Goal: Information Seeking & Learning: Ask a question

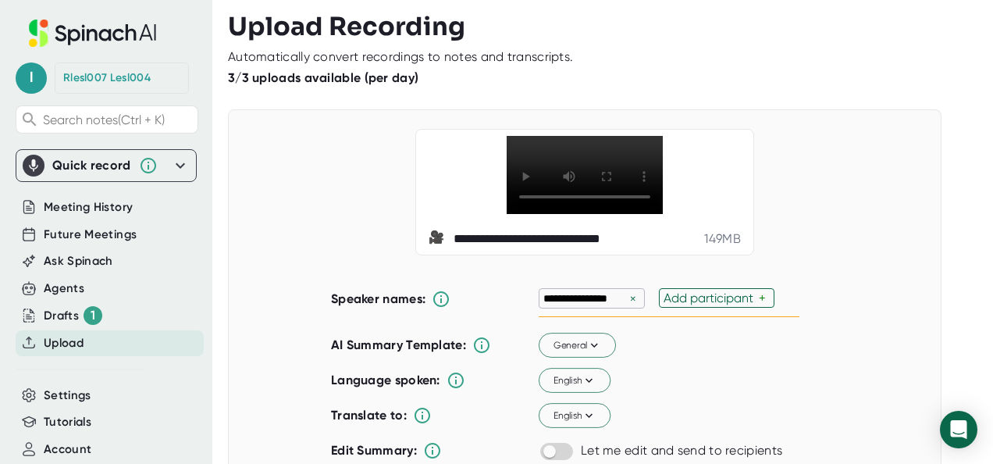
click at [627, 291] on div "×" at bounding box center [633, 298] width 14 height 15
click at [627, 290] on div "Add participant" at bounding box center [590, 297] width 95 height 15
type input "[PERSON_NAME]"
click at [624, 296] on p "***" at bounding box center [625, 298] width 20 height 16
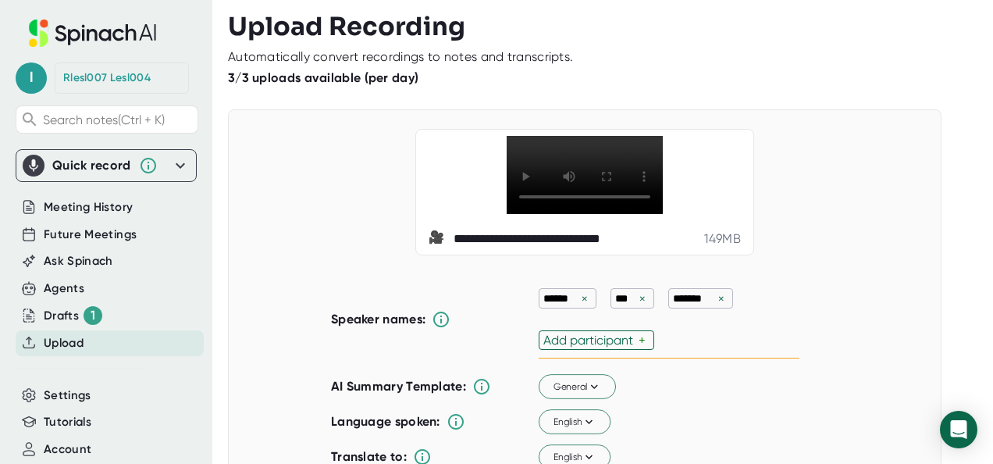
click at [624, 296] on p "***" at bounding box center [625, 298] width 20 height 16
click at [616, 300] on p "***" at bounding box center [625, 298] width 20 height 16
click at [635, 303] on div "×" at bounding box center [642, 298] width 14 height 15
click at [606, 343] on div "Add participant" at bounding box center [590, 339] width 95 height 15
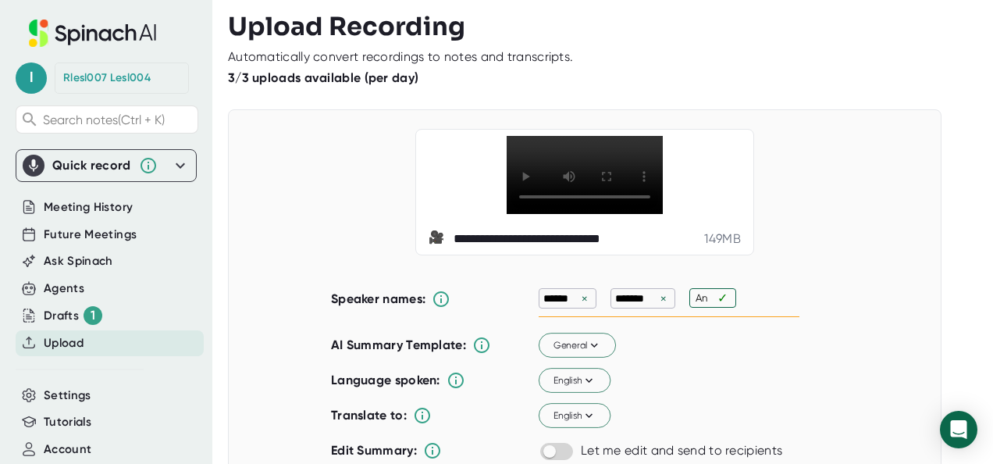
type input "[PERSON_NAME]"
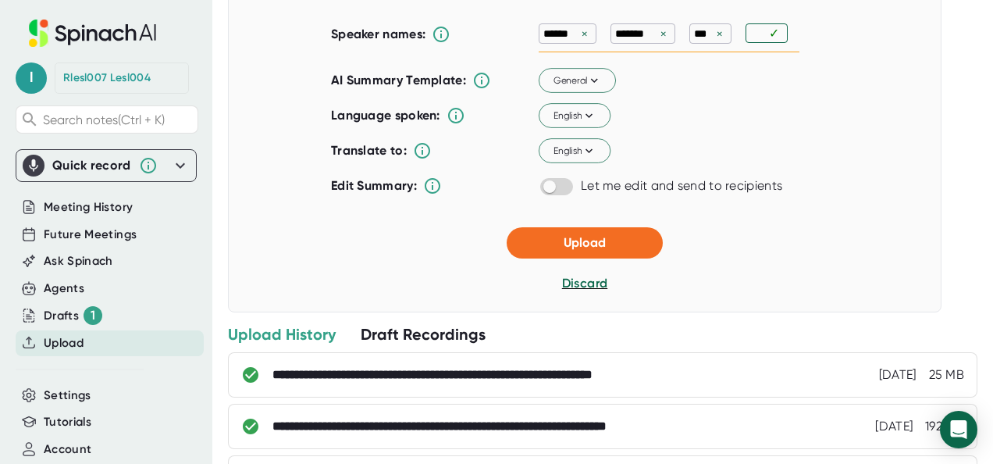
scroll to position [257, 0]
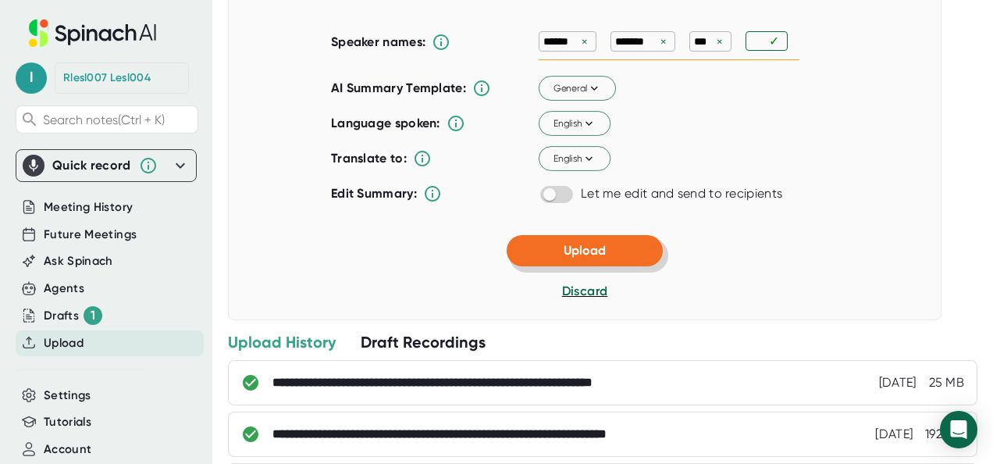
click at [563, 245] on span "Upload" at bounding box center [584, 250] width 42 height 15
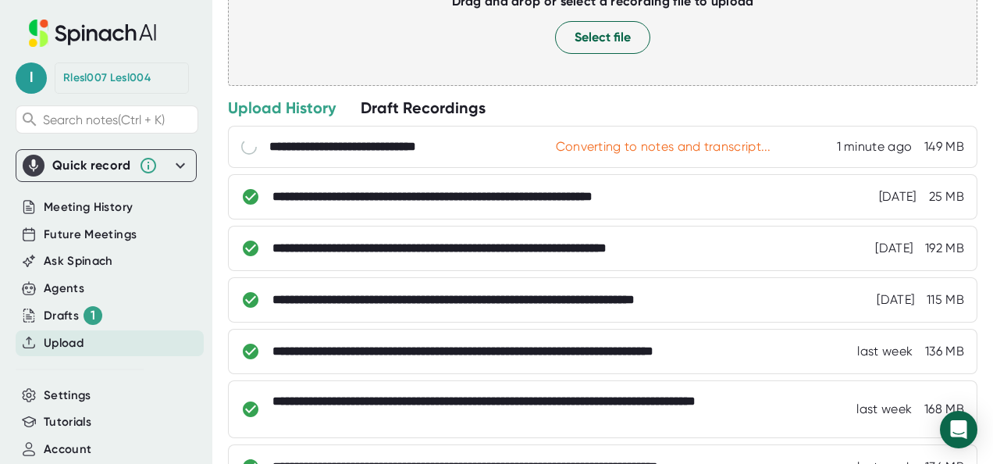
scroll to position [0, 0]
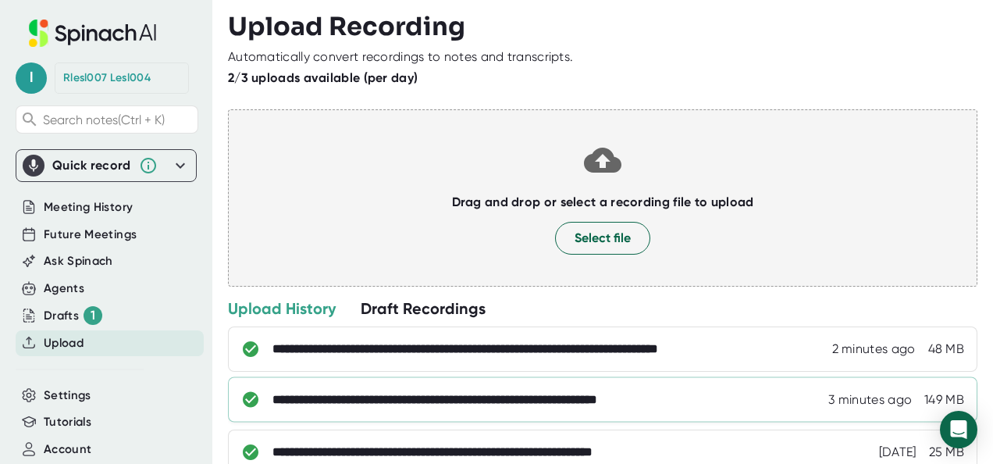
click at [389, 405] on div "**********" at bounding box center [498, 400] width 453 height 16
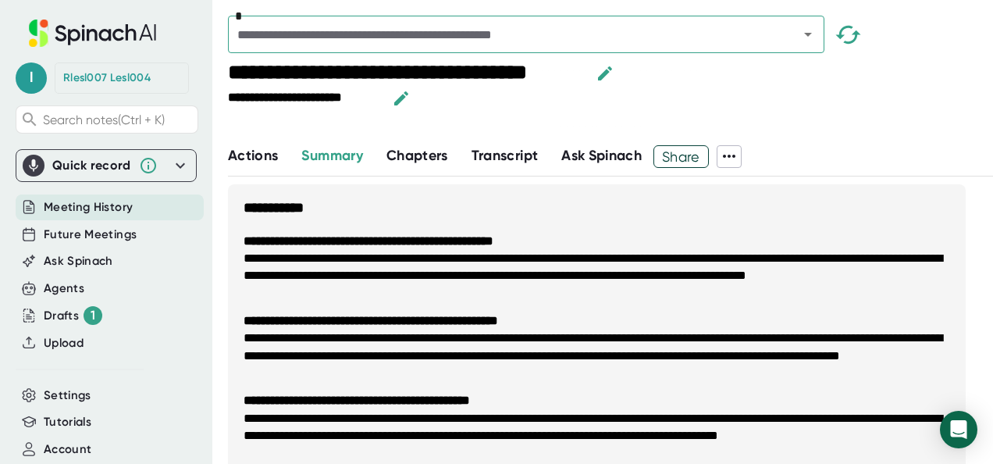
click at [602, 151] on span "Ask Spinach" at bounding box center [601, 155] width 80 height 17
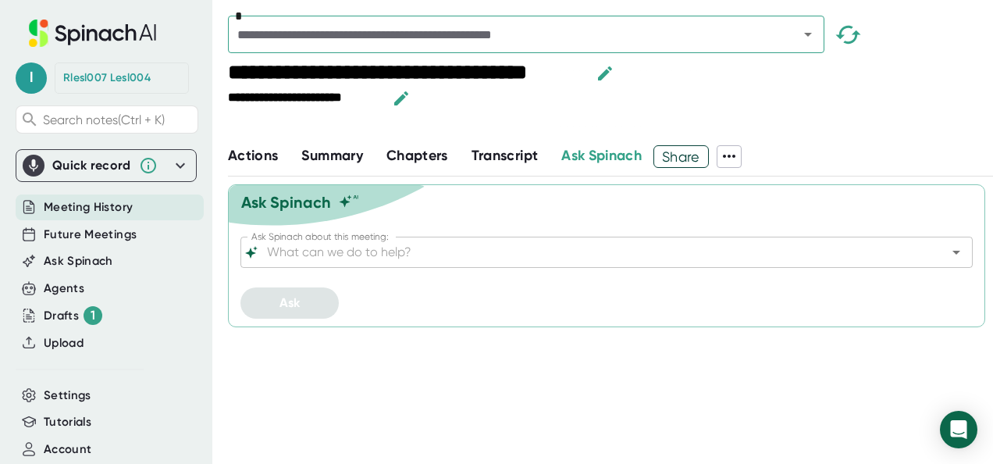
click at [409, 245] on input "Ask Spinach about this meeting:" at bounding box center [593, 252] width 658 height 22
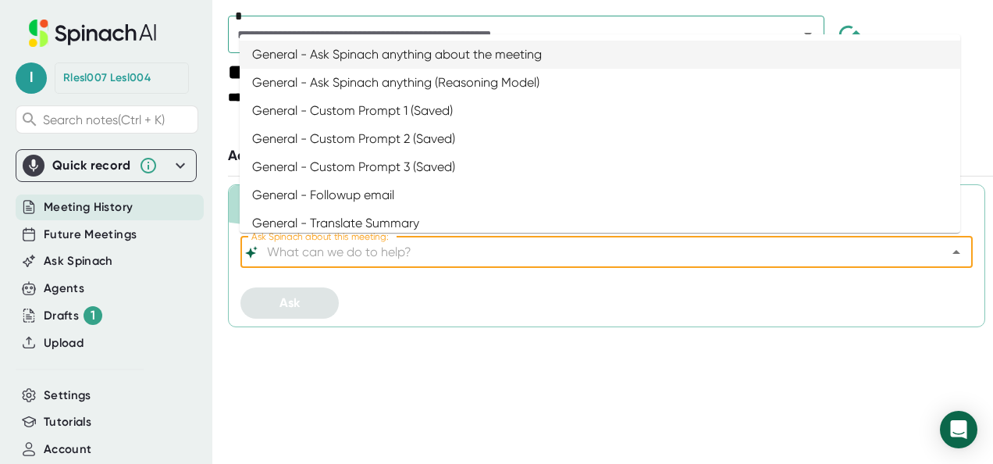
click at [364, 54] on li "General - Ask Spinach anything about the meeting" at bounding box center [600, 55] width 720 height 28
type input "General - Ask Spinach anything about the meeting"
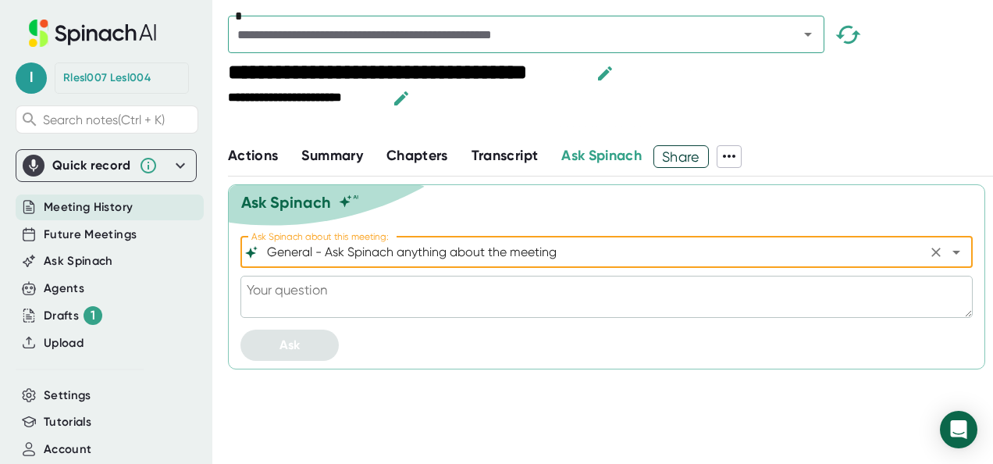
click at [431, 298] on textarea at bounding box center [606, 296] width 732 height 42
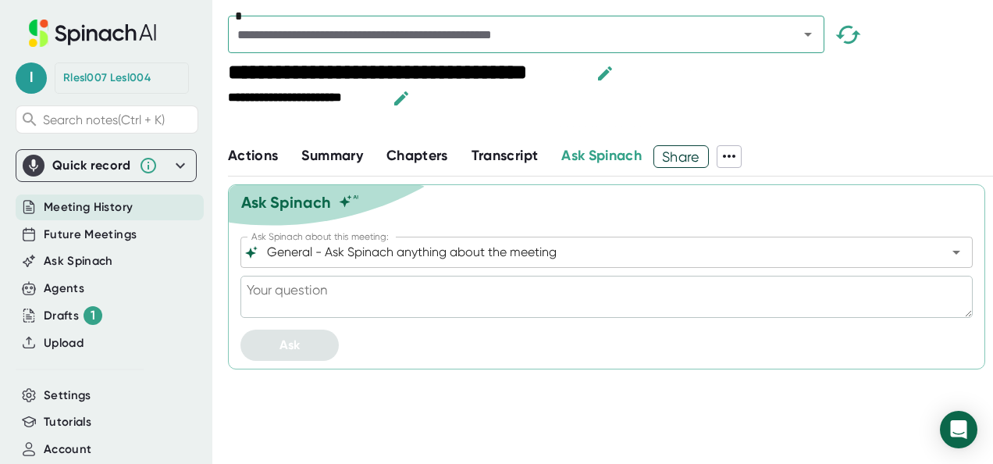
type textarea "W"
type textarea "x"
type textarea "Wh"
type textarea "x"
type textarea "Wha"
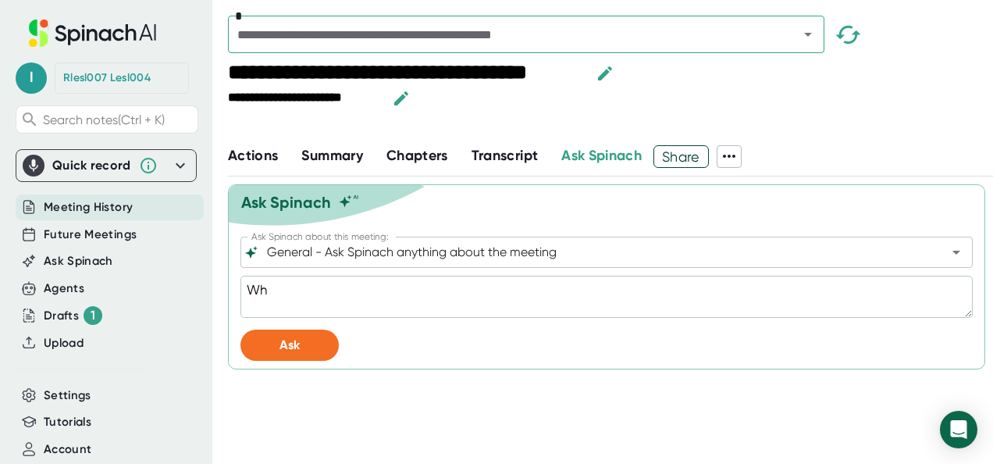
type textarea "x"
type textarea "What"
type textarea "x"
type textarea "What"
type textarea "x"
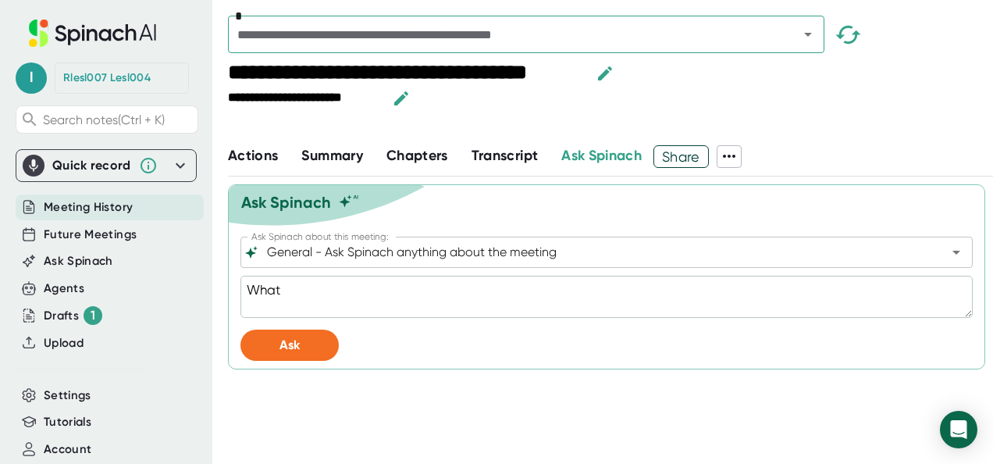
type textarea "What a"
type textarea "x"
type textarea "What ar"
type textarea "x"
type textarea "What are"
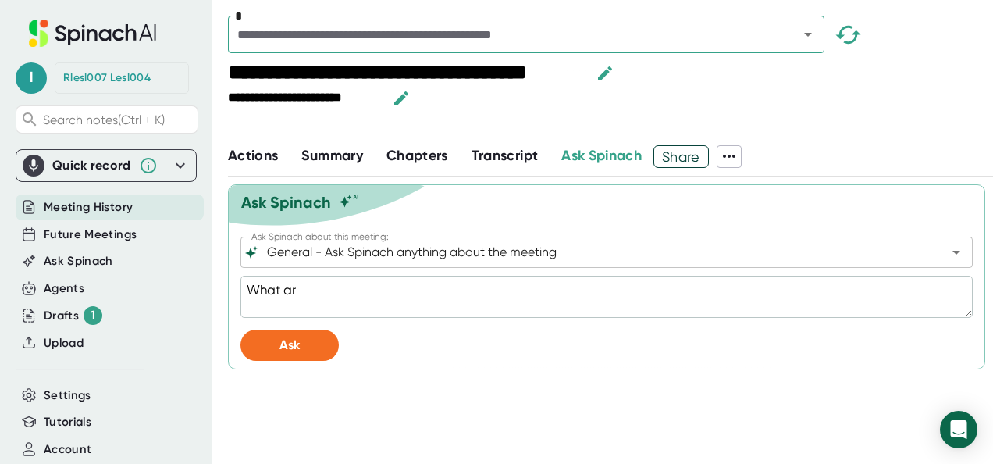
type textarea "x"
type textarea "What are"
type textarea "x"
type textarea "What are t"
type textarea "x"
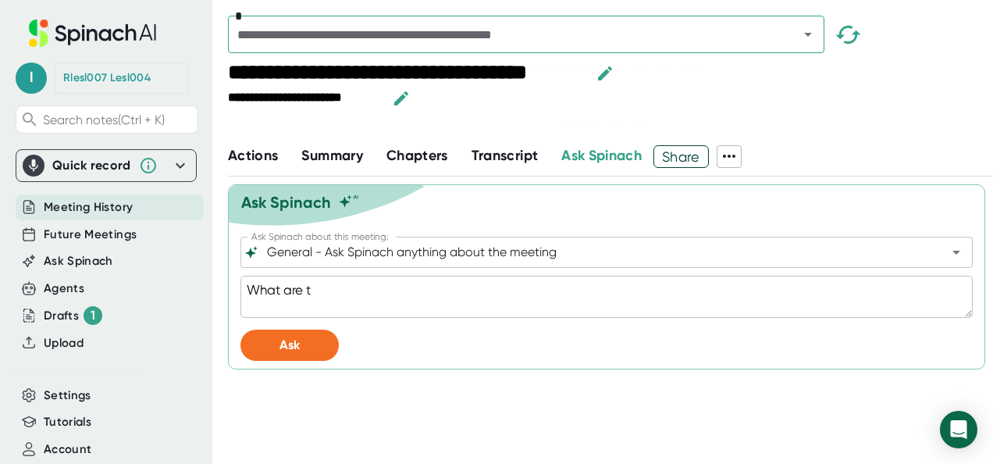
type textarea "What are th"
type textarea "x"
type textarea "What are the"
type textarea "x"
type textarea "What are the"
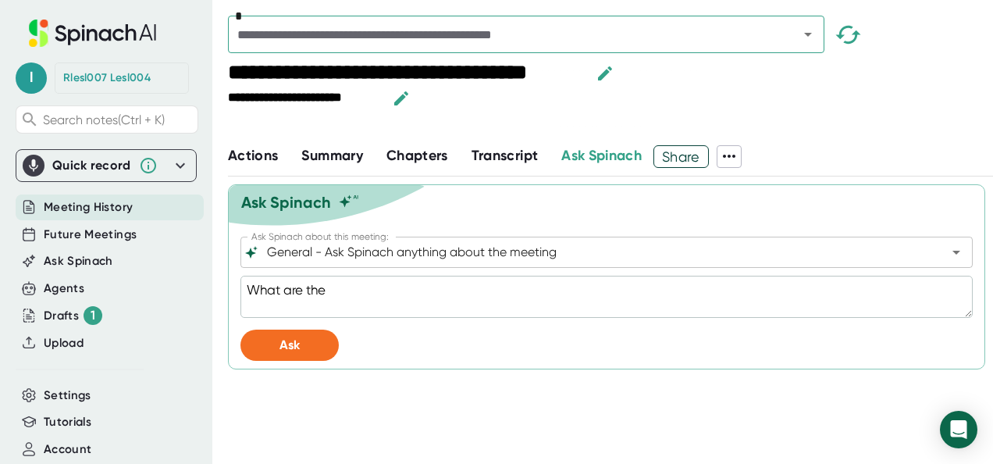
type textarea "x"
type textarea "What are the a"
type textarea "x"
type textarea "What are the ag"
type textarea "x"
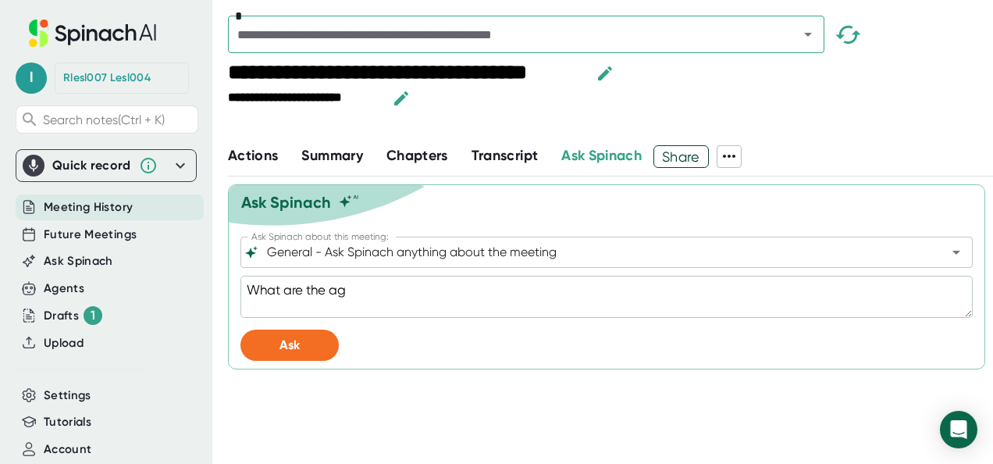
type textarea "What are the age"
type textarea "x"
type textarea "What are the agen"
type textarea "x"
type textarea "What are the agend"
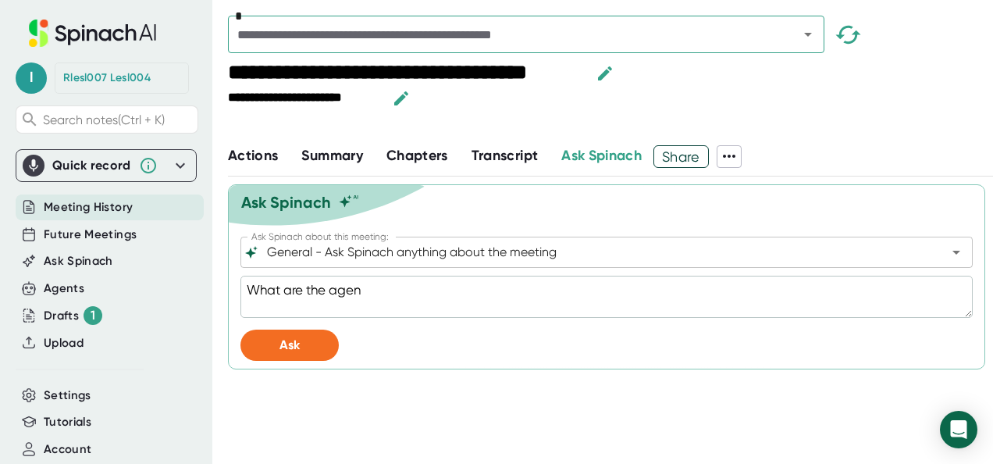
type textarea "x"
type textarea "What are the agenda"
type textarea "x"
type textarea "What are the agenda"
type textarea "x"
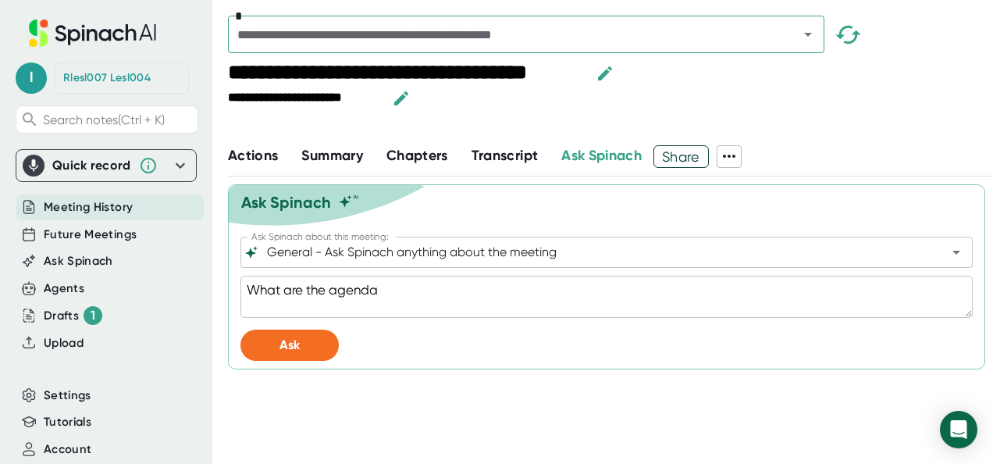
type textarea "What are the agenda t"
type textarea "x"
type textarea "What are the agenda to"
type textarea "x"
type textarea "What are the agenda top"
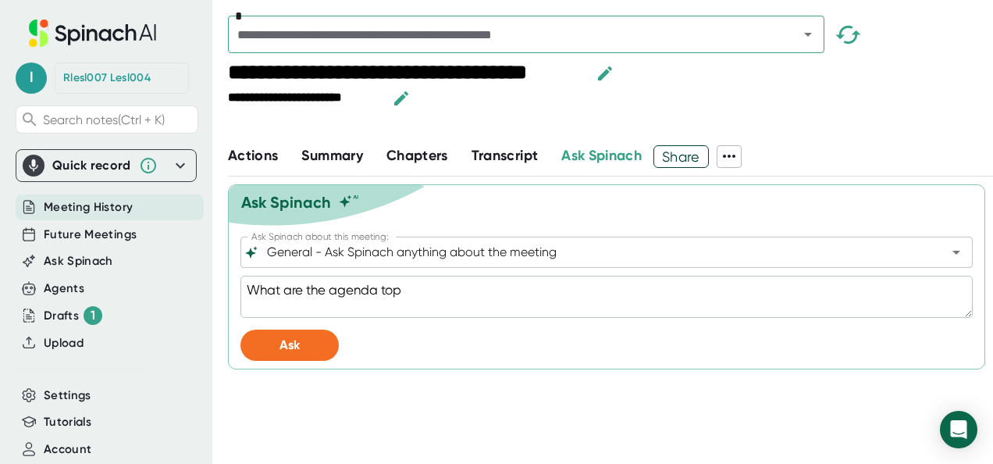
type textarea "x"
type textarea "What are the agenda topi"
type textarea "x"
type textarea "What are the agenda topic"
type textarea "x"
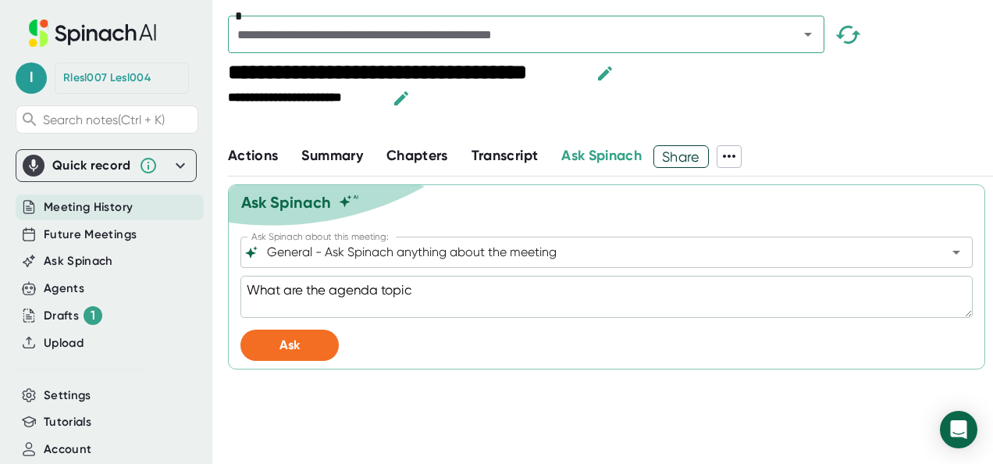
type textarea "What are the agenda topic"
type textarea "x"
type textarea "What are the agenda topic"
type textarea "x"
type textarea "What are the agenda topics"
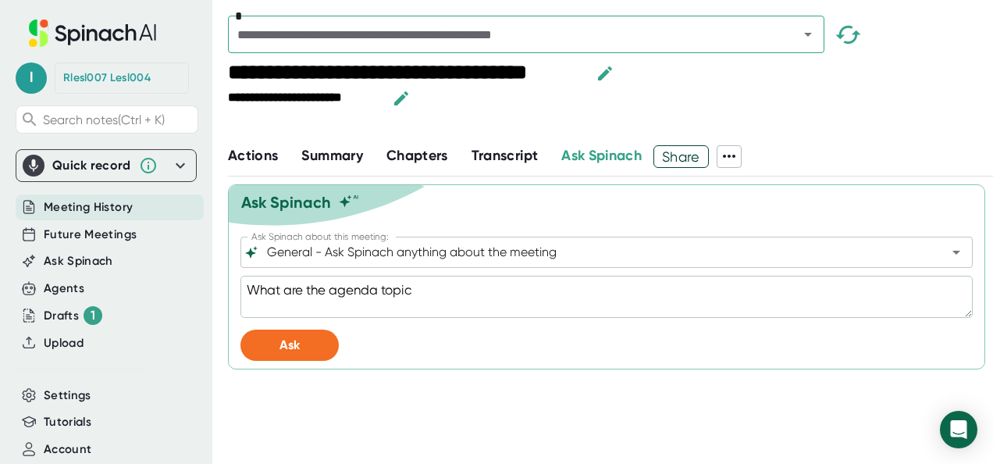
type textarea "x"
type textarea "What are the agenda topics"
type textarea "x"
type textarea "What are the agenda topics f"
type textarea "x"
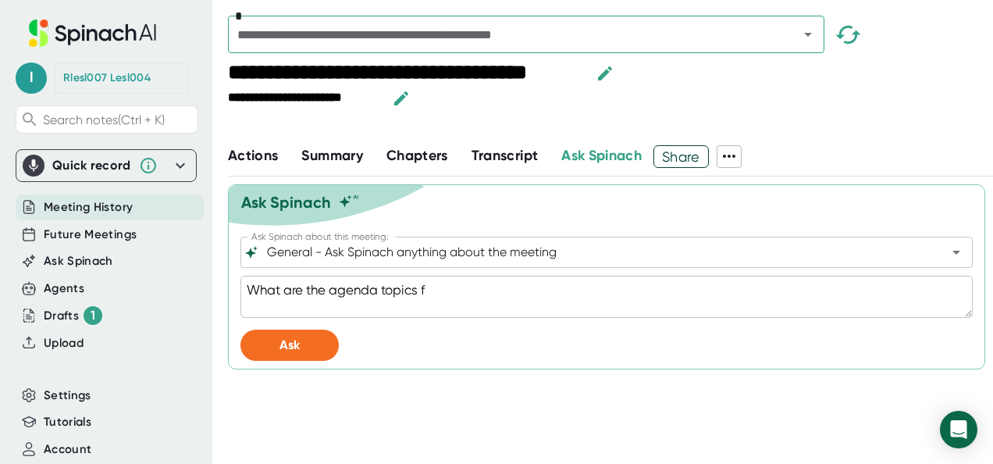
type textarea "What are the agenda topics fo"
type textarea "x"
type textarea "What are the agenda topics for"
type textarea "x"
type textarea "What are the agenda topics for"
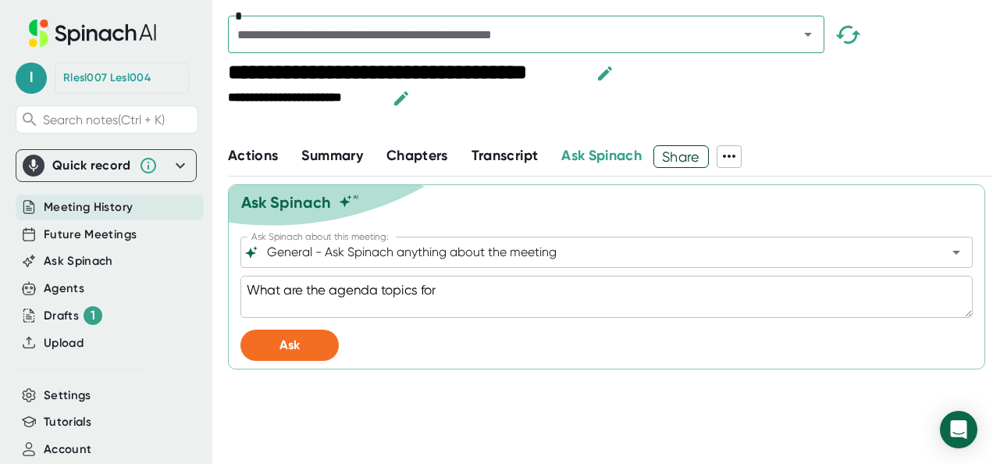
type textarea "x"
type textarea "What are the agenda topics for T"
type textarea "x"
type textarea "What are the agenda topics for Th"
type textarea "x"
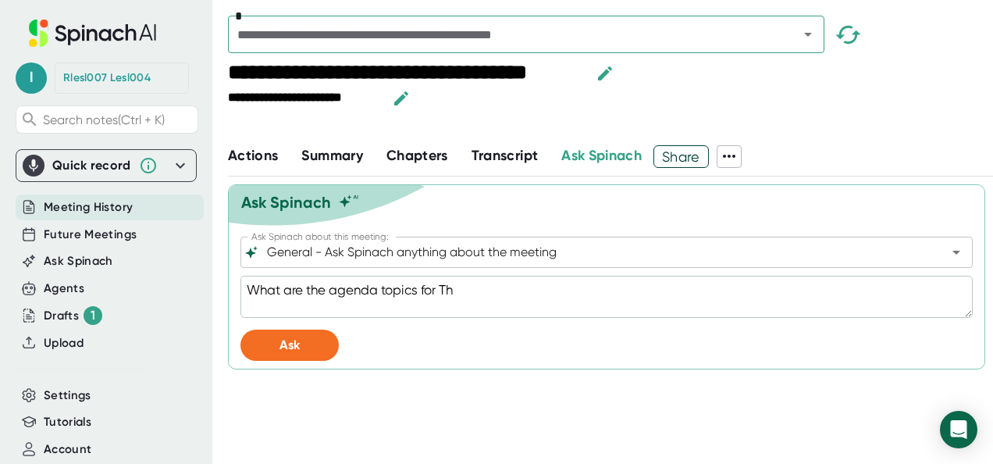
type textarea "What are the agenda topics for Thu"
type textarea "x"
type textarea "What are the agenda topics for Thur"
type textarea "x"
type textarea "What are the agenda topics for Thurs"
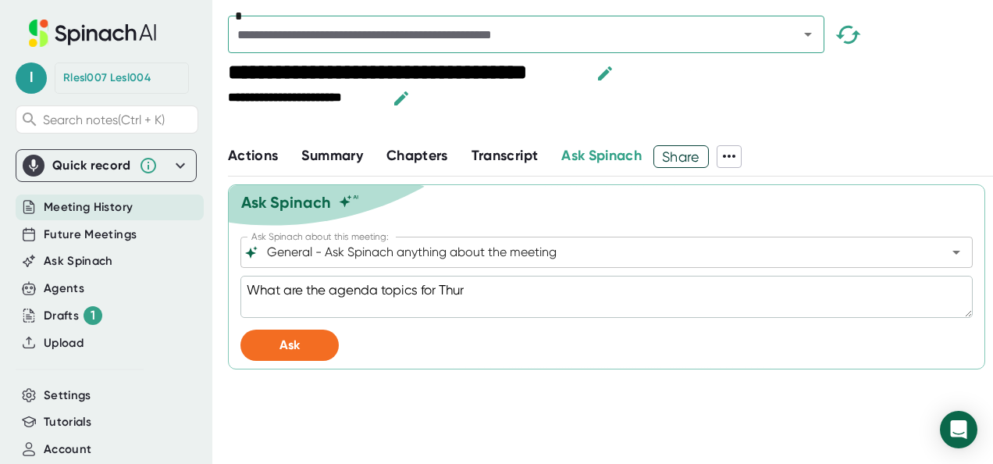
type textarea "x"
type textarea "What are the agenda topics for Thursd"
type textarea "x"
type textarea "What are the agenda topics for Thursda"
type textarea "x"
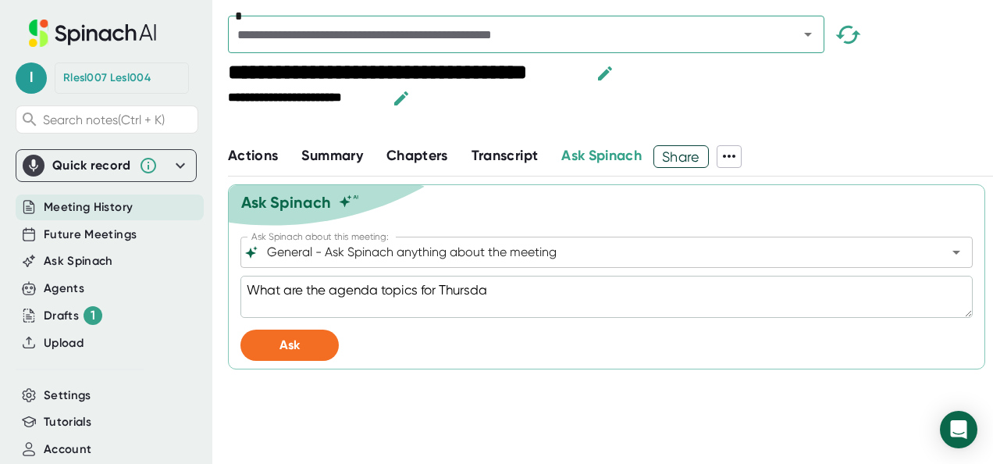
type textarea "What are the agenda topics for [DATE]"
type textarea "x"
type textarea "What are the agenda topics for Thursdays"
type textarea "x"
type textarea "What are the agenda topics for [DATE]"
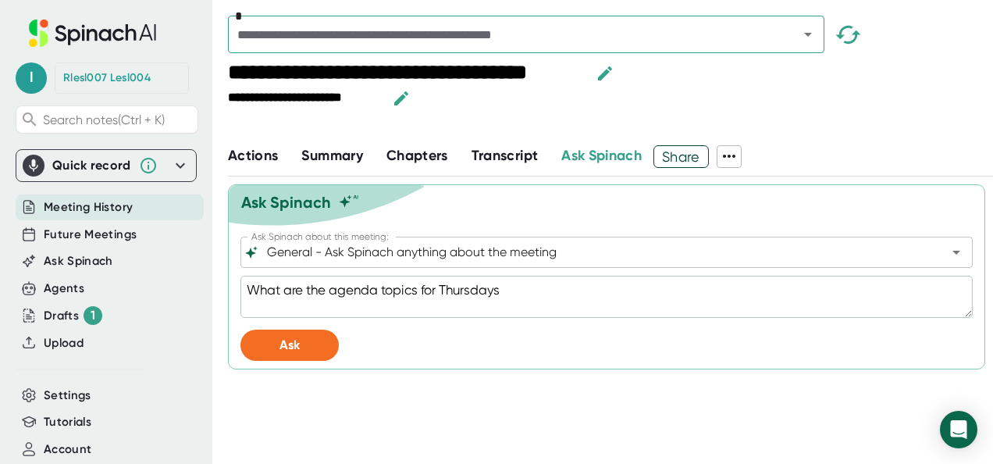
type textarea "x"
type textarea "What are the agenda topics for [DATE]'"
type textarea "x"
type textarea "What are the agenda topics for [DATE]"
type textarea "x"
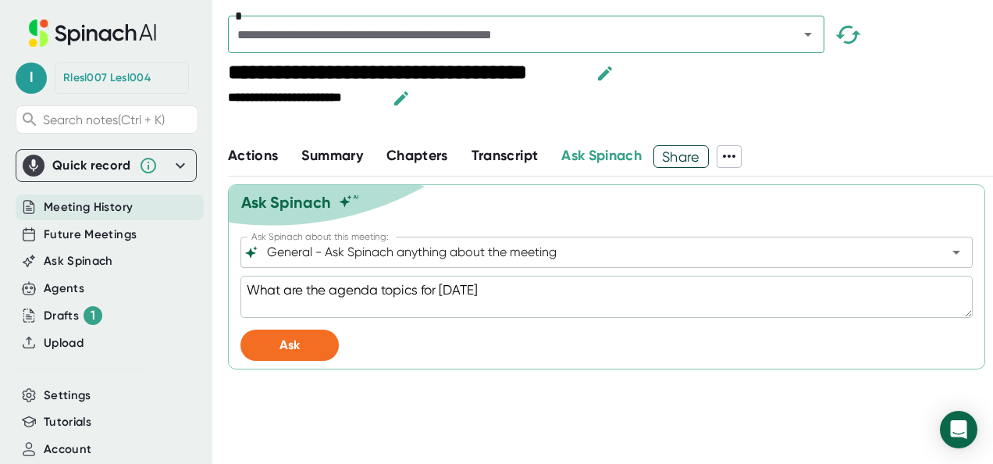
type textarea "What are the agenda topics for [DATE]"
type textarea "x"
type textarea "What are the agenda topics for [DATE] m"
type textarea "x"
type textarea "What are the agenda topics for [DATE] me"
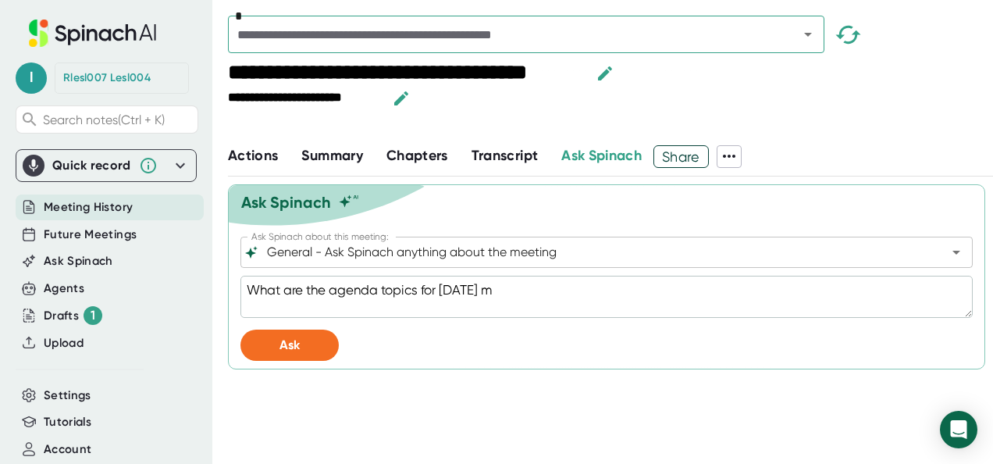
type textarea "x"
type textarea "What are the agenda topics for [DATE] mee"
type textarea "x"
type textarea "What are the agenda topics for [DATE] meet"
type textarea "x"
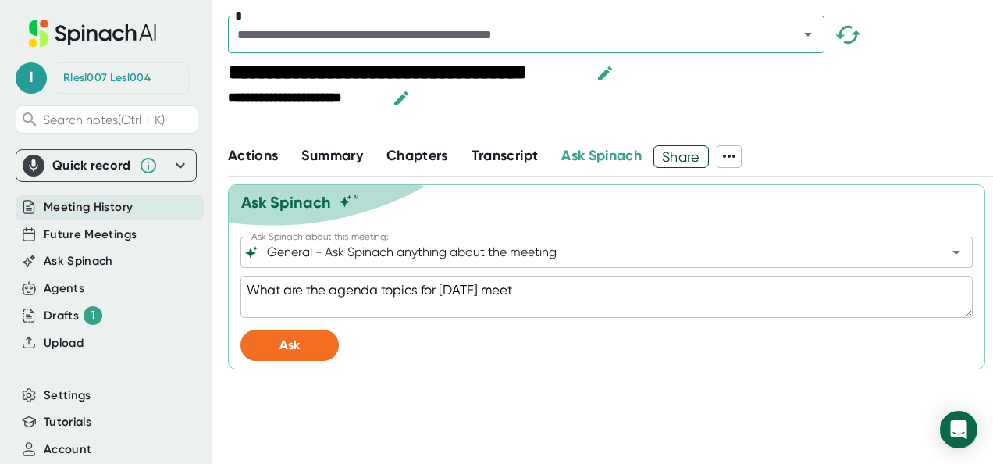
type textarea "What are the agenda topics for [DATE] meeti"
type textarea "x"
type textarea "What are the agenda topics for [DATE] meetin"
type textarea "x"
type textarea "What are the agenda topics for [DATE] meeting"
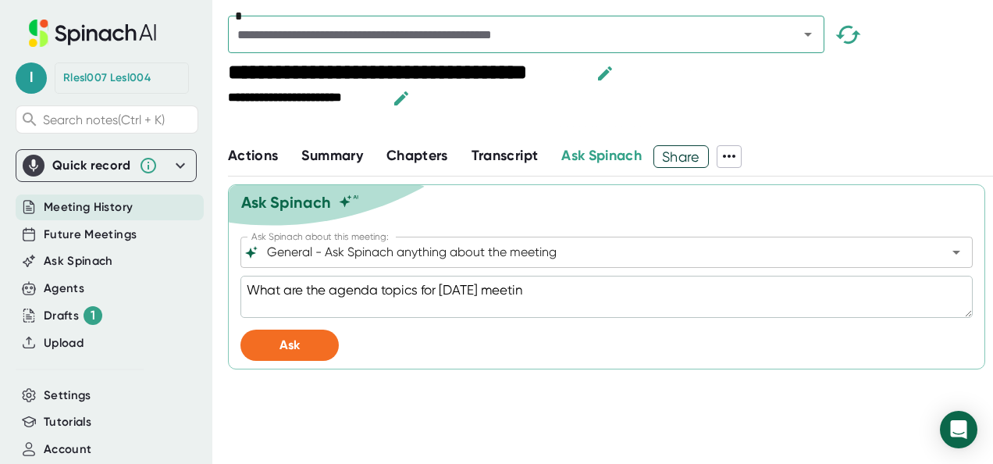
type textarea "x"
type textarea "What are the agenda topics for [DATE] meeting?"
type textarea "x"
type textarea "What are the agenda topics for [DATE] meeting?"
click at [286, 346] on span "Ask" at bounding box center [289, 344] width 20 height 15
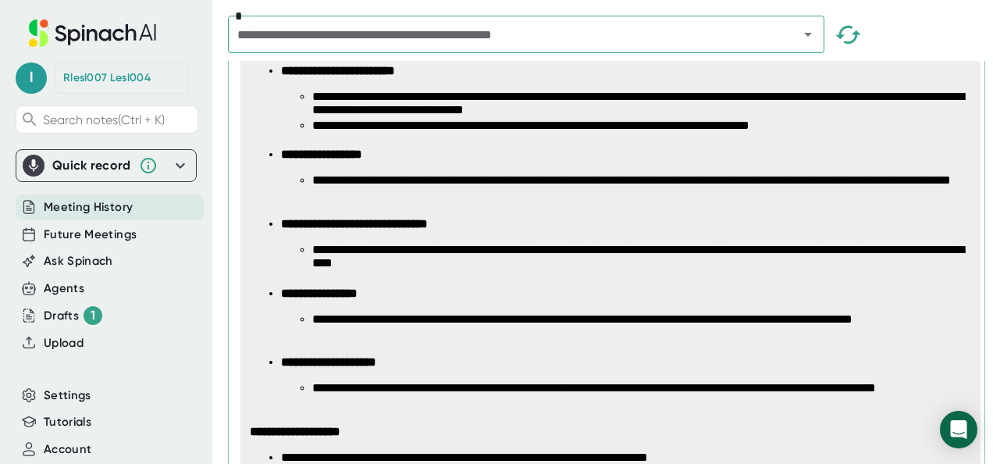
scroll to position [510, 0]
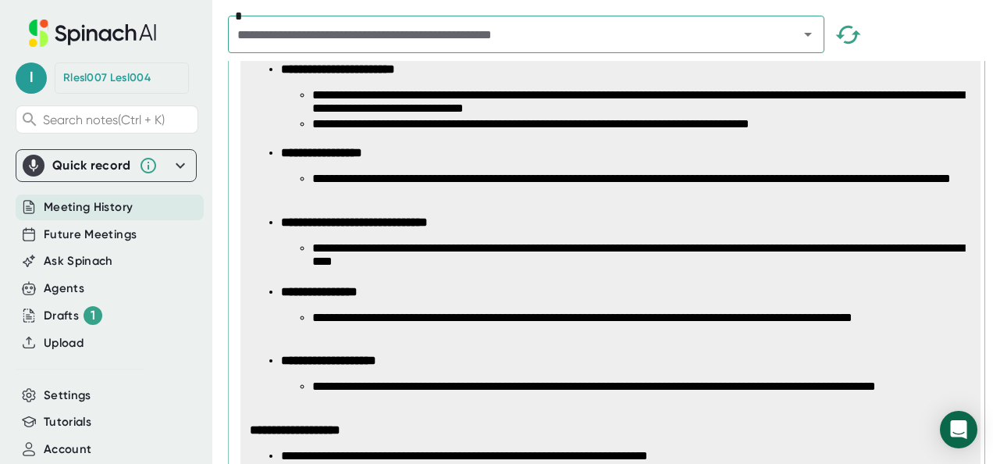
type textarea "x"
click at [508, 43] on input "text" at bounding box center [503, 34] width 541 height 22
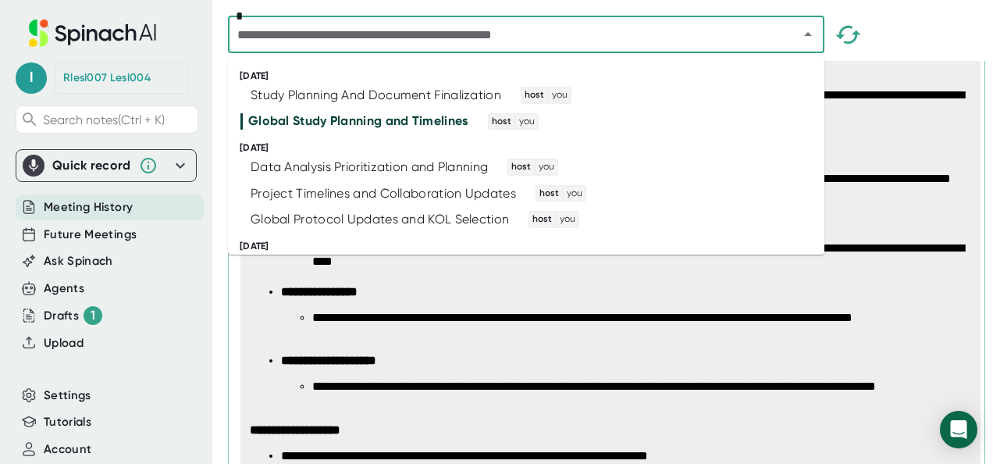
type input "*"
type textarea "x"
type input "**"
type textarea "x"
type input "***"
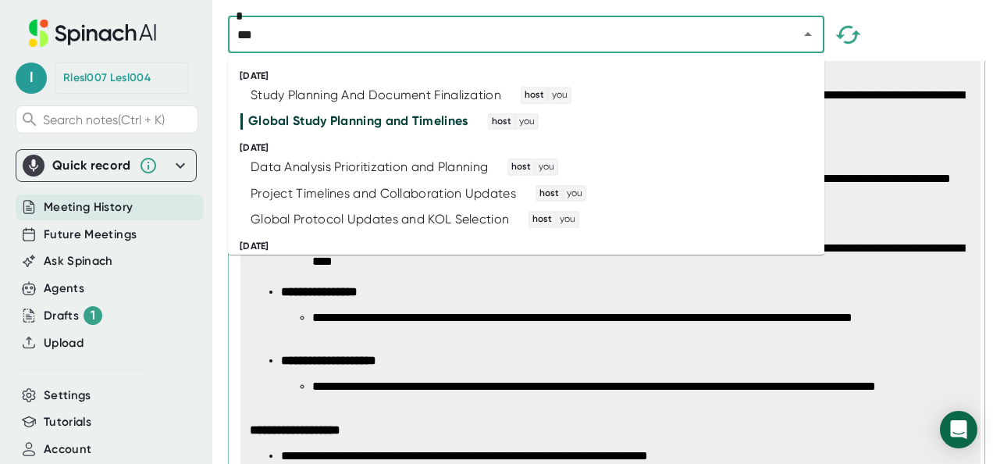
type textarea "x"
type input "****"
type textarea "x"
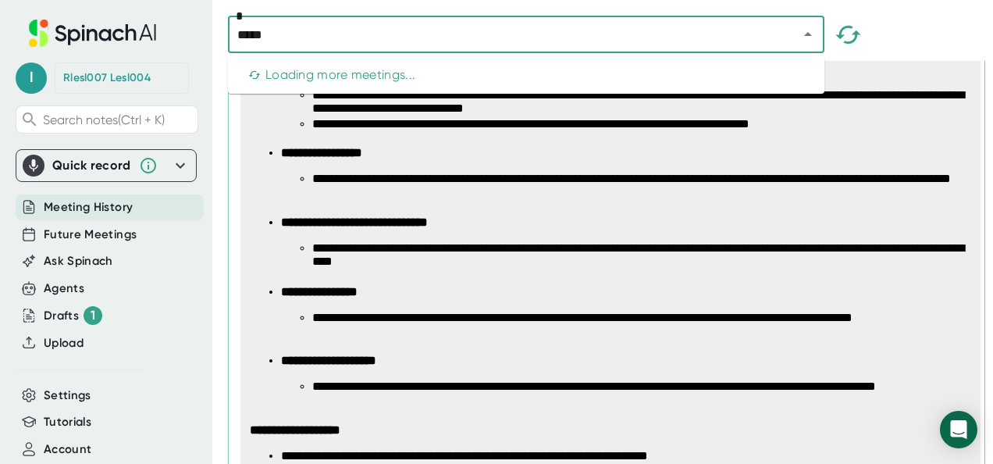
type input "******"
type textarea "x"
type input "*******"
type textarea "x"
type input "******"
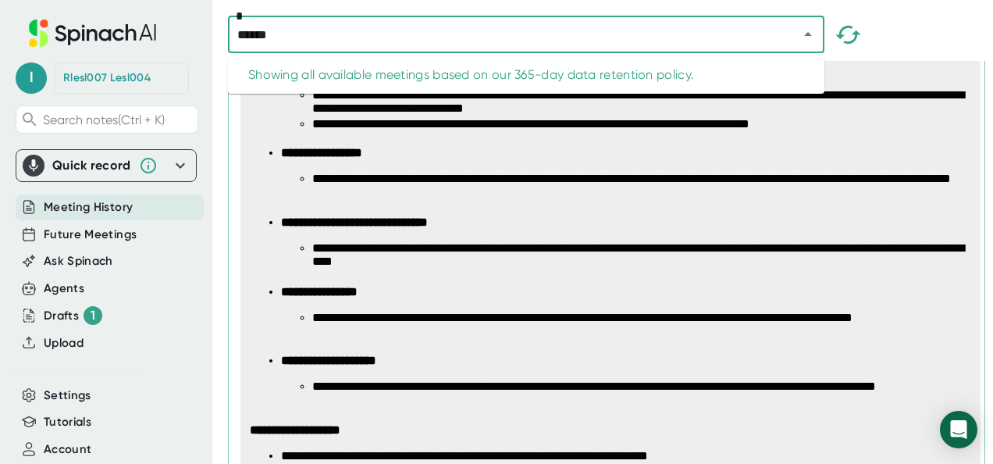
type textarea "x"
type input "***"
type textarea "x"
type input "*"
type textarea "x"
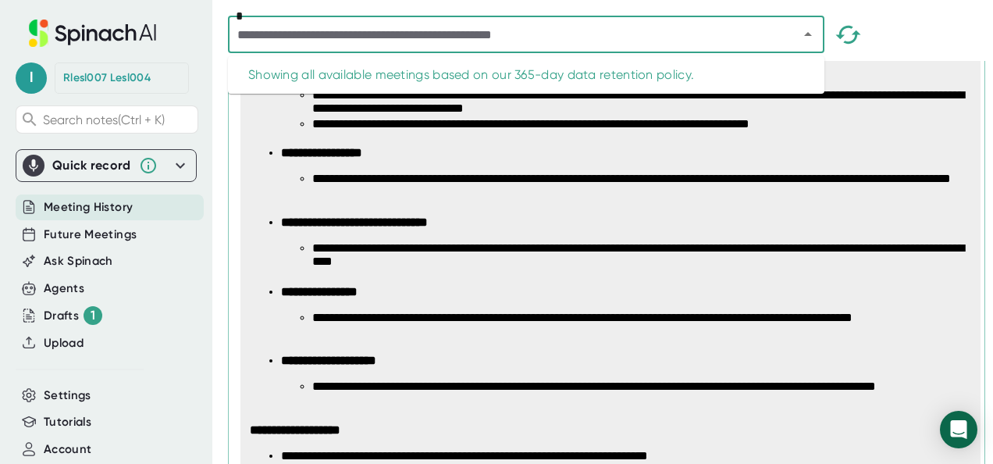
type input "*"
type textarea "x"
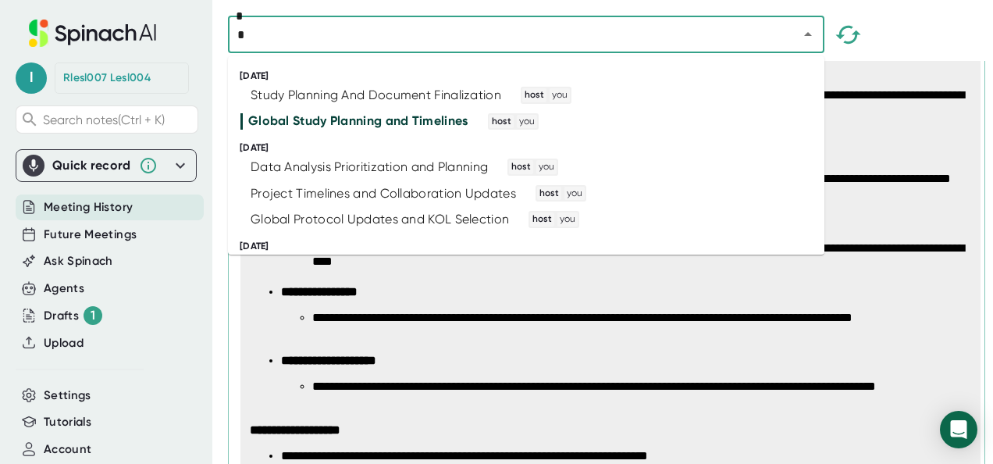
type input "**"
type textarea "x"
type input "***"
type textarea "x"
type input "****"
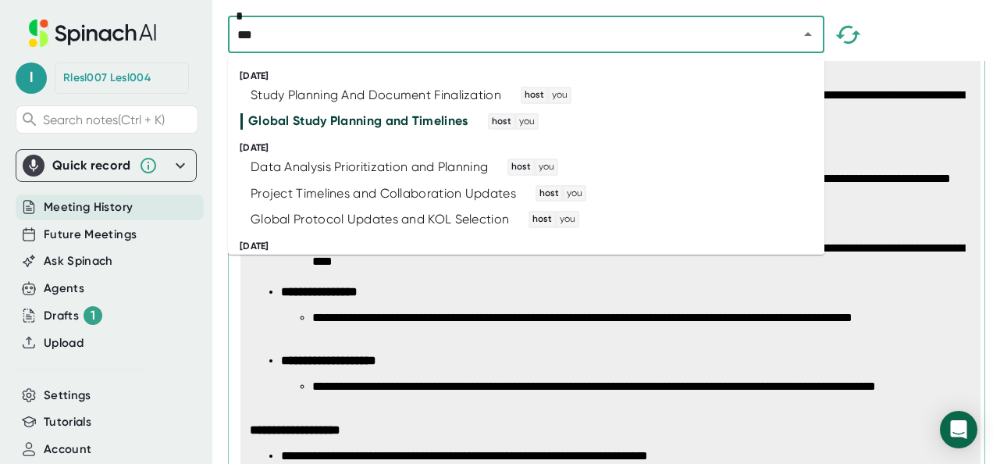
type textarea "x"
type input "****"
type textarea "x"
type input "******"
type textarea "x"
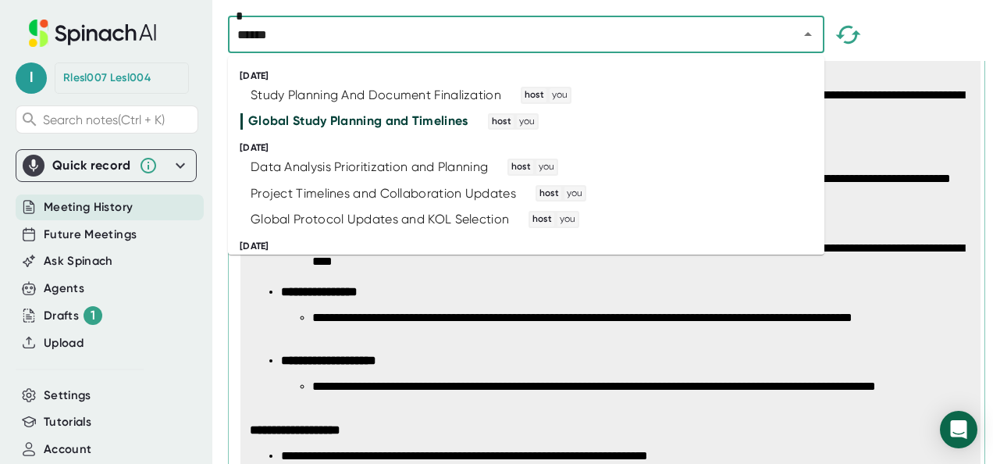
type input "*******"
type textarea "x"
type input "********"
type textarea "x"
type input "********"
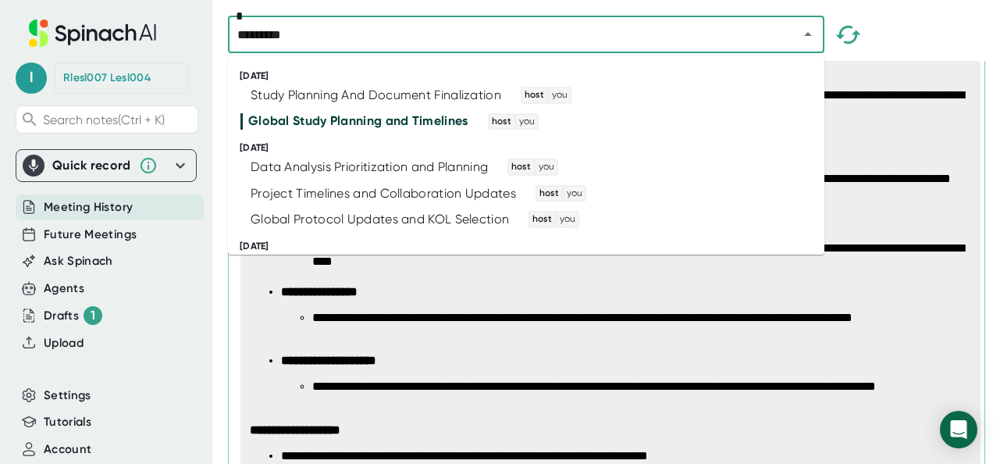
type textarea "x"
type input "**********"
type textarea "x"
type input "**********"
type textarea "x"
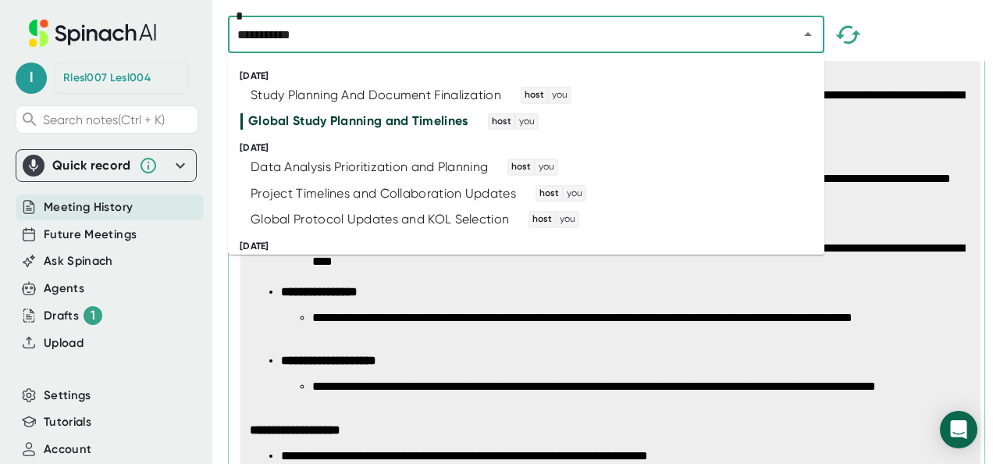
type input "**********"
type textarea "x"
type input "**********"
type textarea "x"
type input "**********"
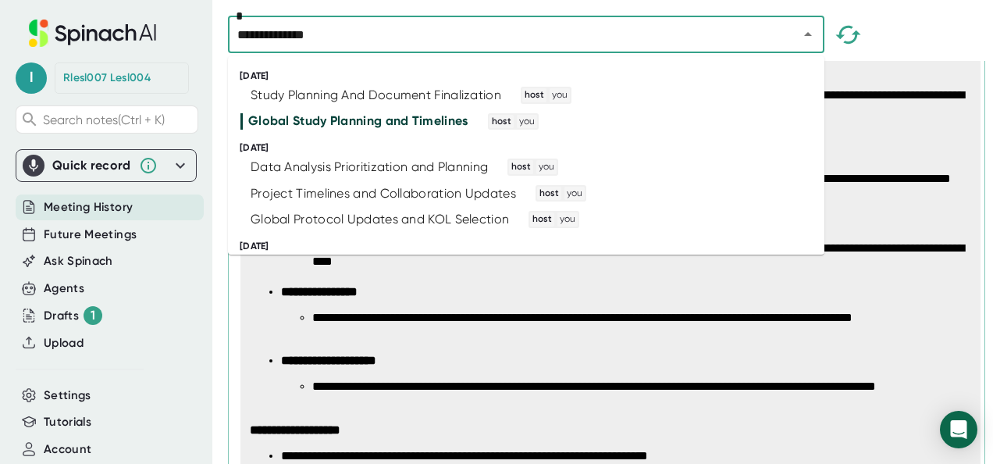
type textarea "x"
type input "**********"
type textarea "x"
type input "**********"
type textarea "x"
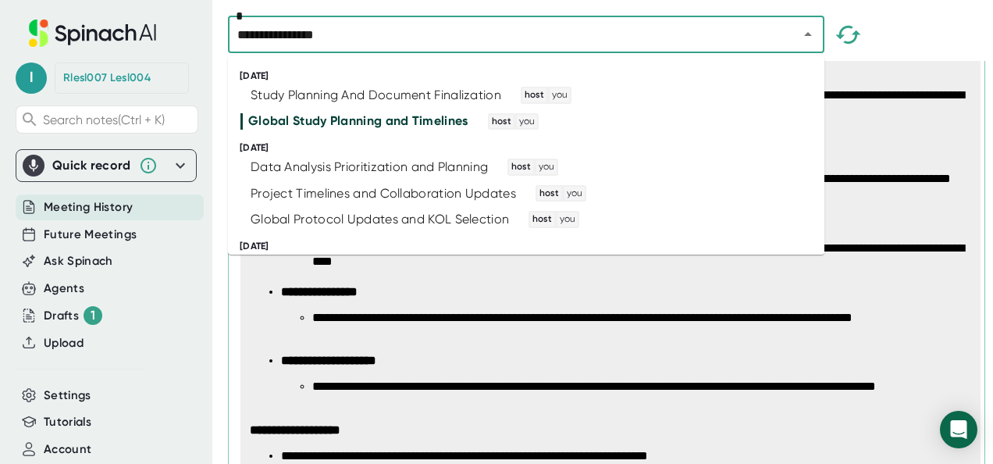
type input "**********"
type textarea "x"
type input "**********"
type textarea "x"
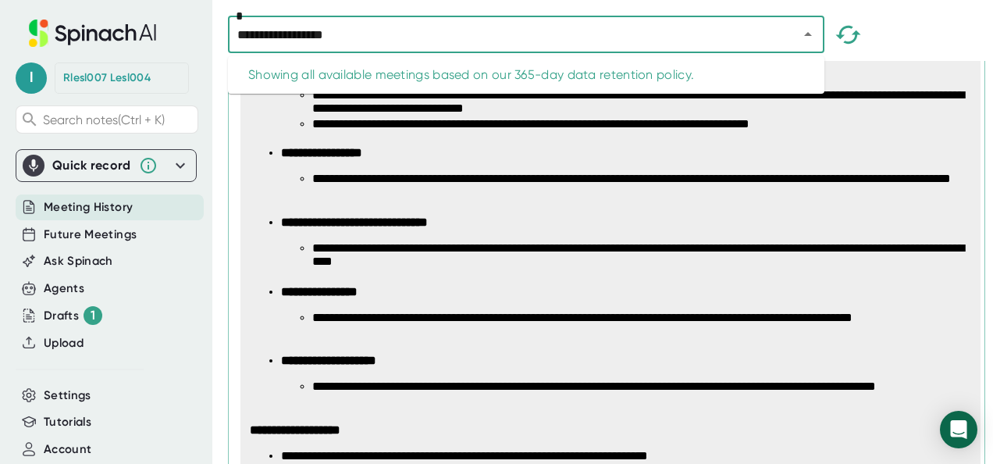
type input "**********"
type textarea "x"
type input "**********"
type textarea "x"
type input "**********"
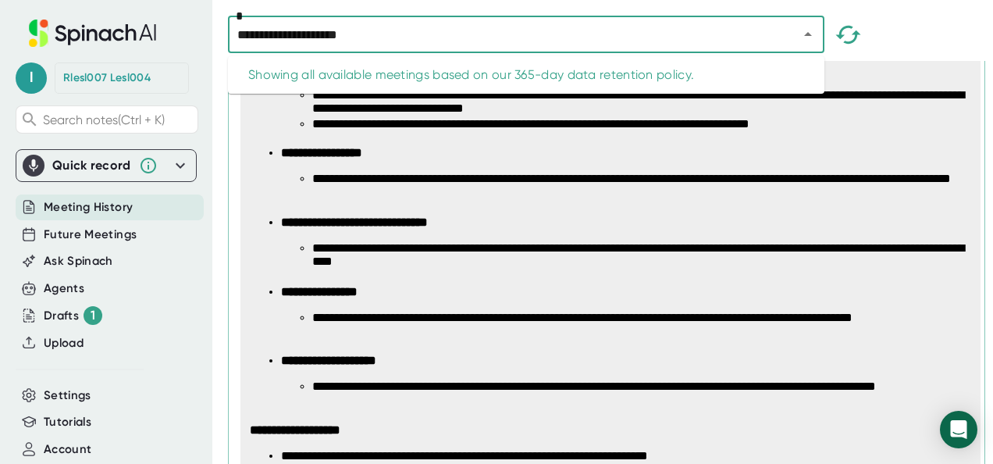
type textarea "x"
type input "**********"
type textarea "x"
type input "**********"
type textarea "x"
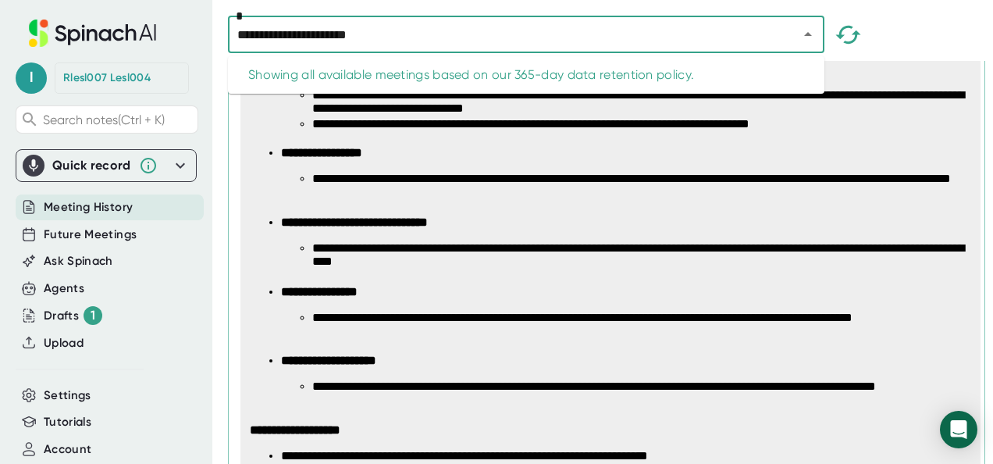
type input "**********"
type textarea "x"
type input "**********"
type textarea "x"
type input "**********"
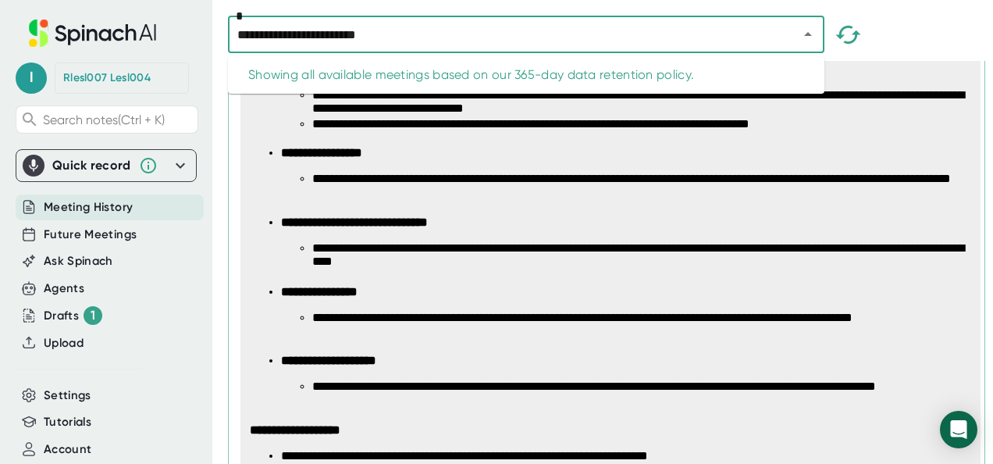
type textarea "x"
type input "**********"
type textarea "x"
type input "**********"
type textarea "x"
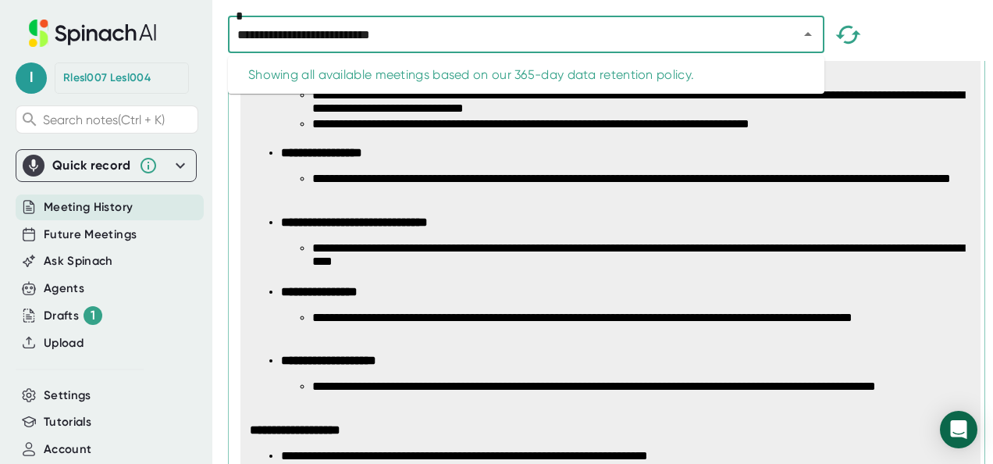
type input "**********"
type textarea "x"
type input "**********"
type textarea "x"
type input "**********"
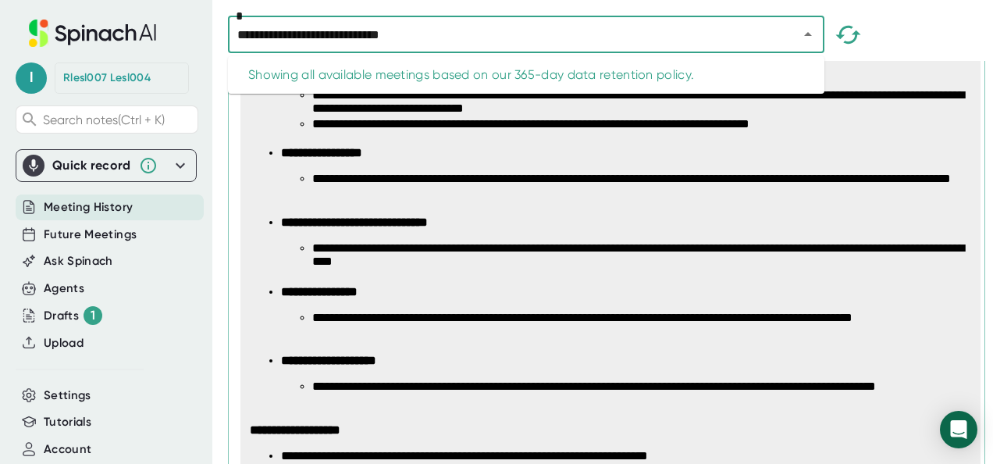
type textarea "x"
type input "**********"
type textarea "x"
type input "**********"
type textarea "x"
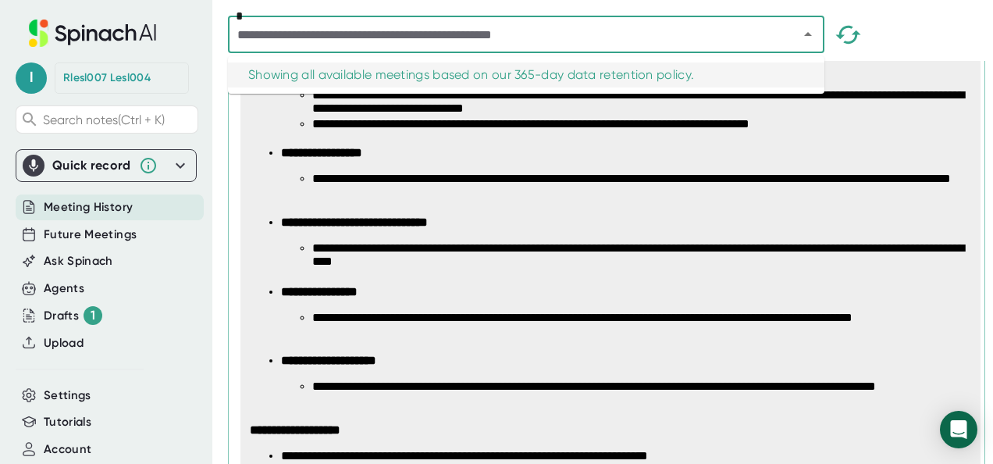
click at [528, 221] on p "**********" at bounding box center [625, 221] width 689 height 13
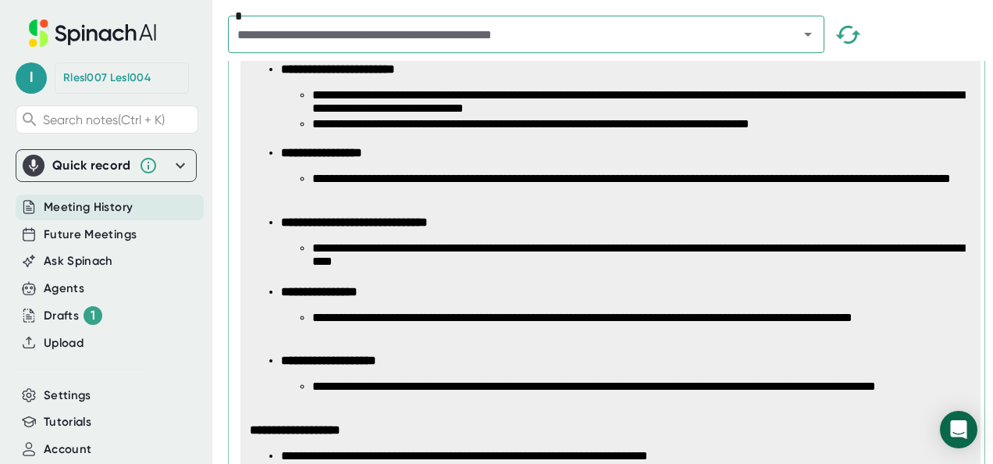
scroll to position [0, 0]
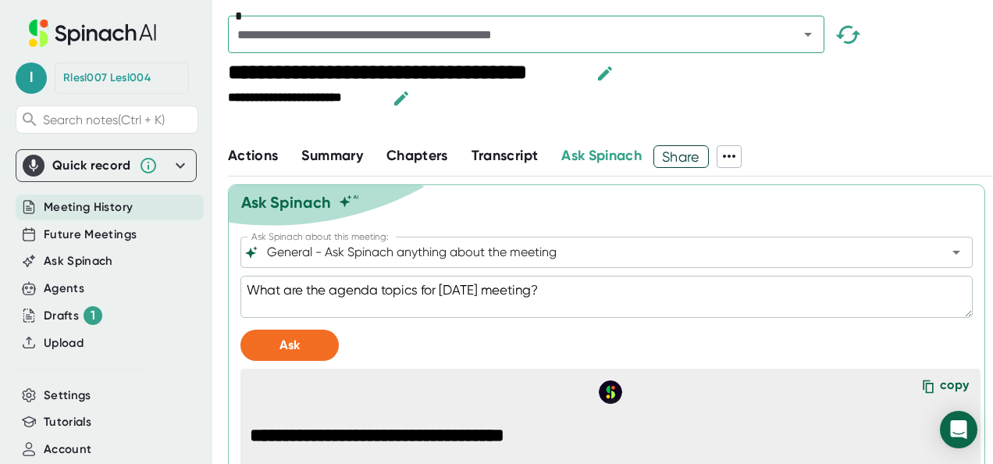
drag, startPoint x: 593, startPoint y: 279, endPoint x: 195, endPoint y: 331, distance: 401.3
click at [195, 331] on div "**********" at bounding box center [496, 232] width 993 height 464
paste textarea "what was discused re steroid dosing"
click at [298, 351] on button "Ask" at bounding box center [289, 344] width 98 height 31
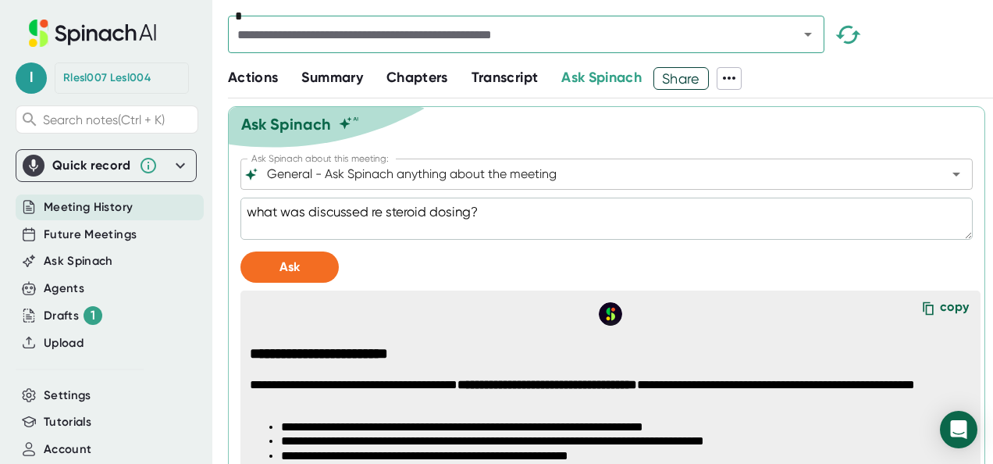
scroll to position [75, 0]
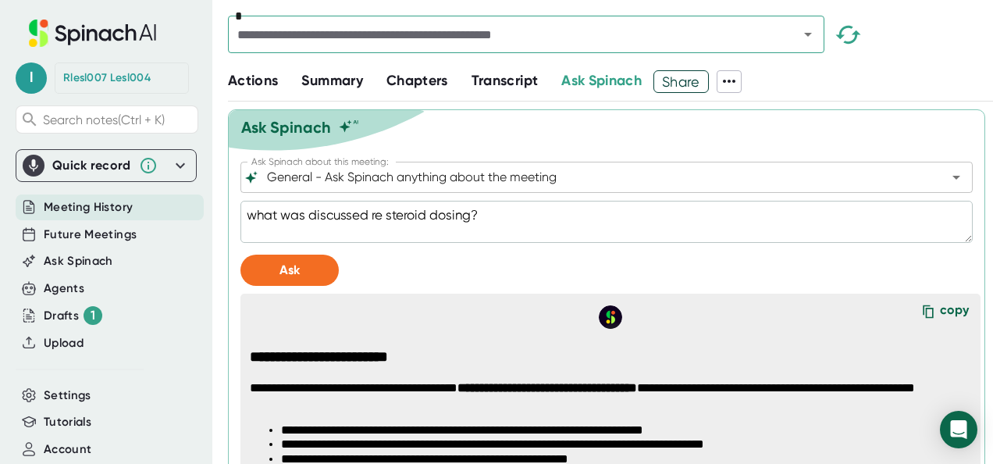
drag, startPoint x: 471, startPoint y: 218, endPoint x: 385, endPoint y: 220, distance: 85.1
click at [385, 220] on textarea "what was discussed re steroid dosing?" at bounding box center [606, 222] width 732 height 42
click at [330, 258] on button "Ask" at bounding box center [289, 269] width 98 height 31
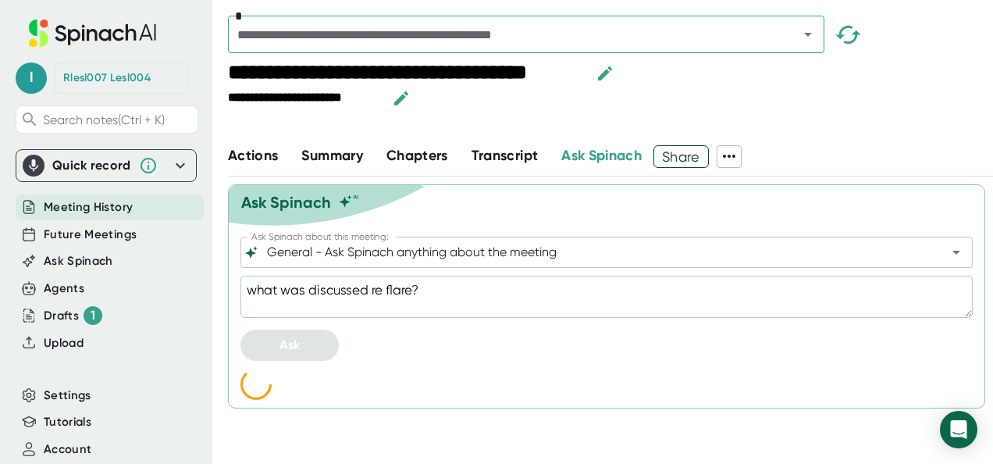
scroll to position [0, 0]
click at [935, 112] on div "**********" at bounding box center [600, 99] width 745 height 76
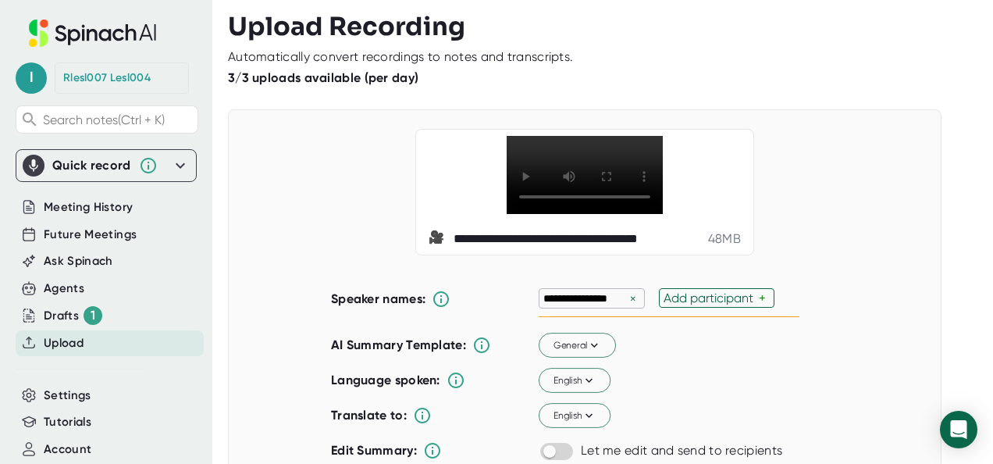
click at [626, 293] on div "×" at bounding box center [633, 298] width 14 height 15
click at [626, 293] on div "Add participant" at bounding box center [590, 297] width 95 height 15
type input "[PERSON_NAME]"
type input "Marion"
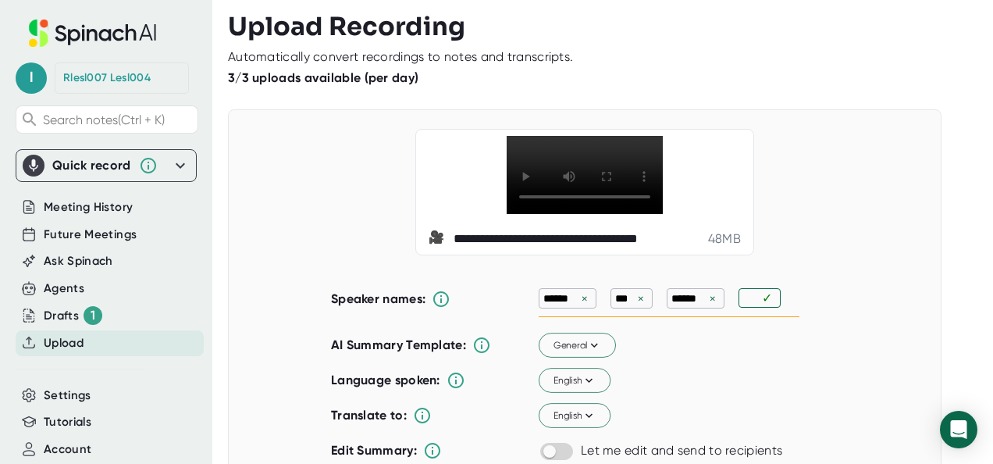
type input "a"
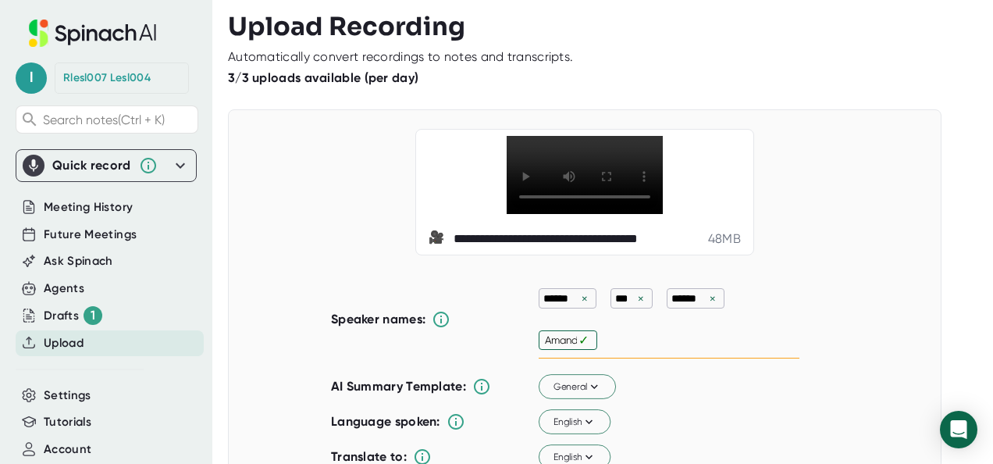
type input "Amanda"
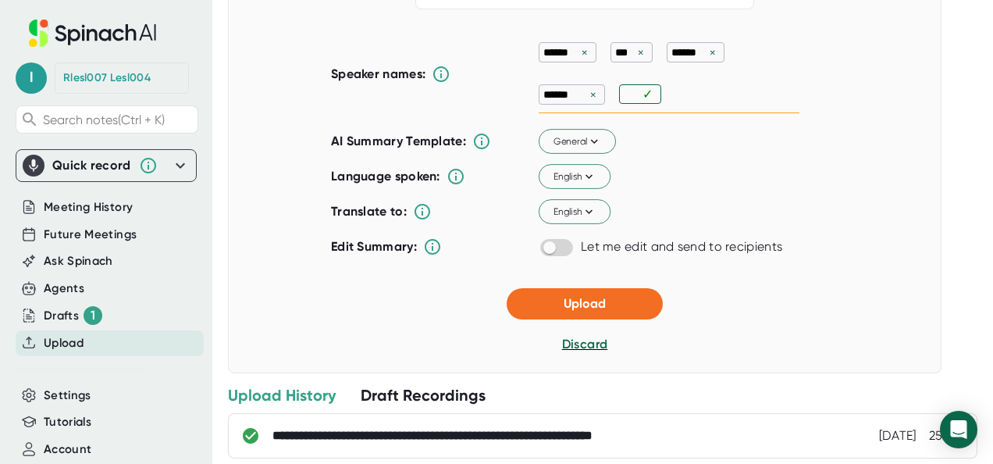
scroll to position [238, 0]
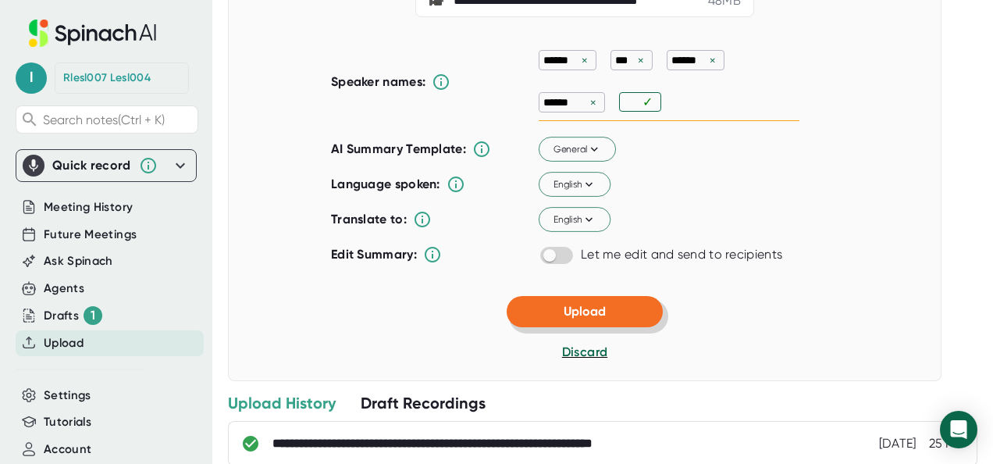
click at [563, 304] on span "Upload" at bounding box center [584, 311] width 42 height 15
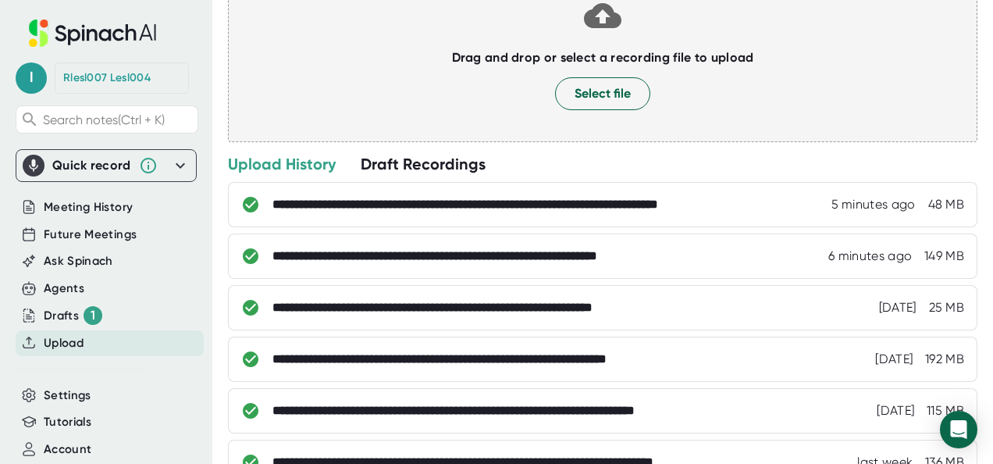
scroll to position [0, 0]
